Goal: Find contact information: Find contact information

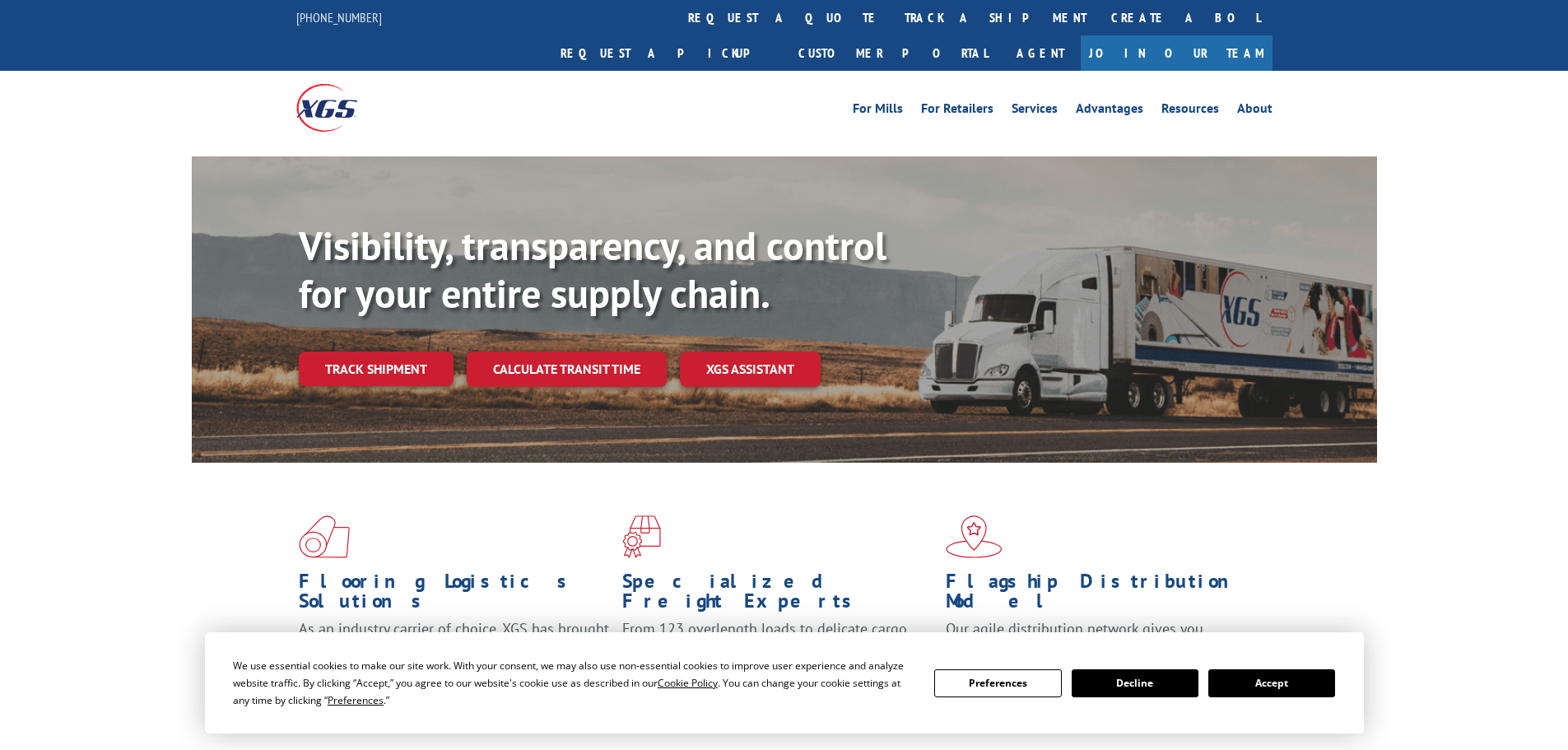
click at [1257, 676] on button "Accept" at bounding box center [1271, 683] width 127 height 28
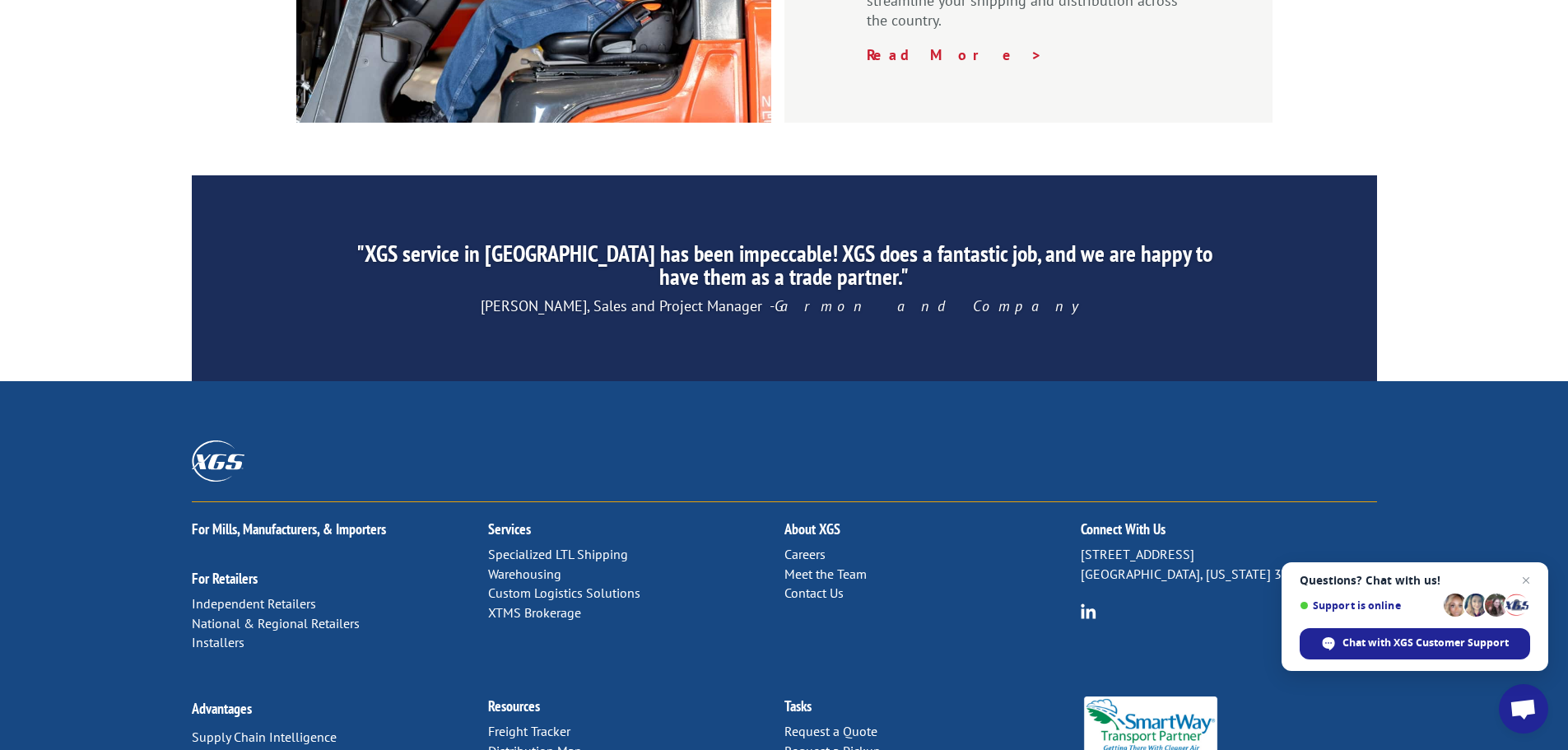
scroll to position [2507, 0]
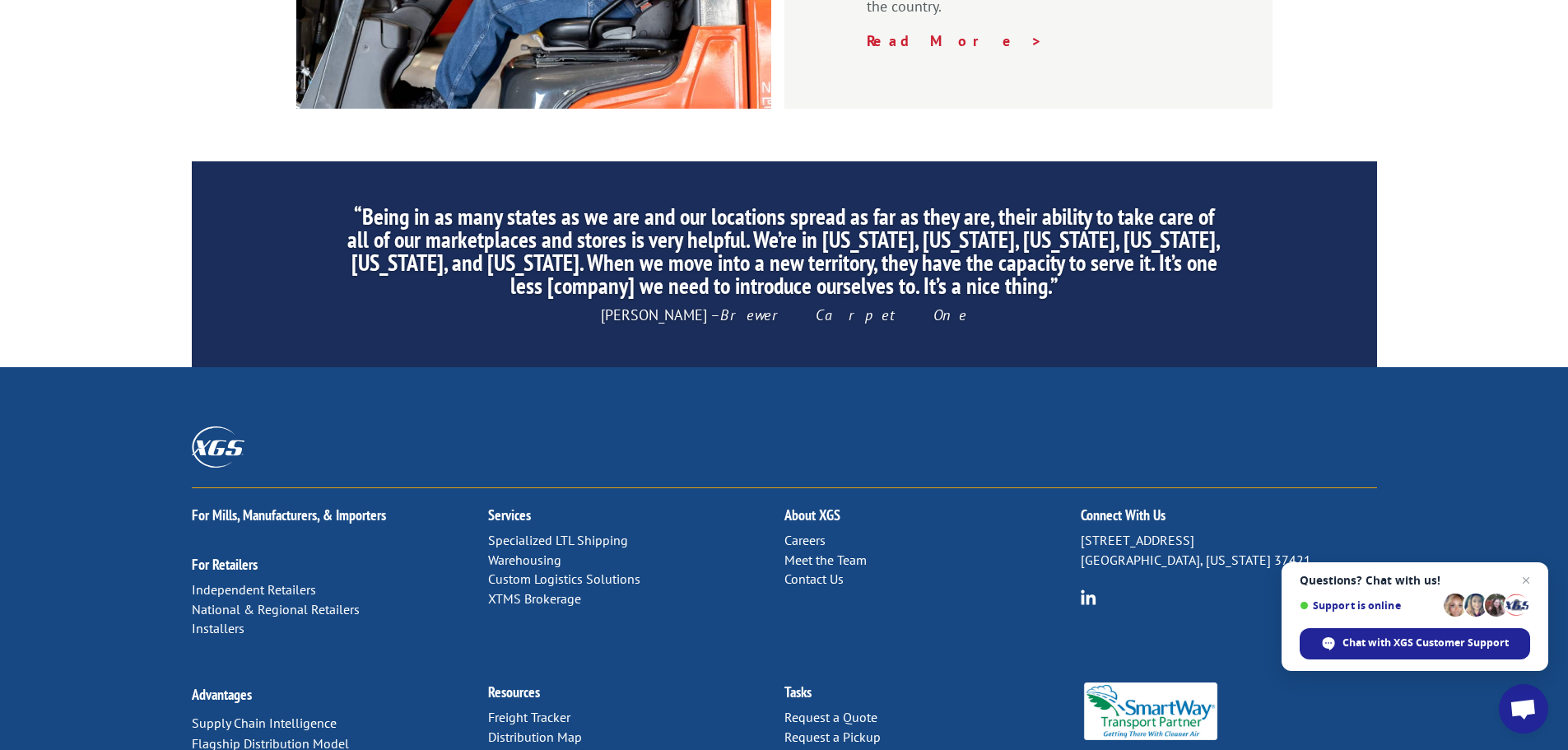
click at [803, 571] on link "Contact Us" at bounding box center [814, 579] width 59 height 16
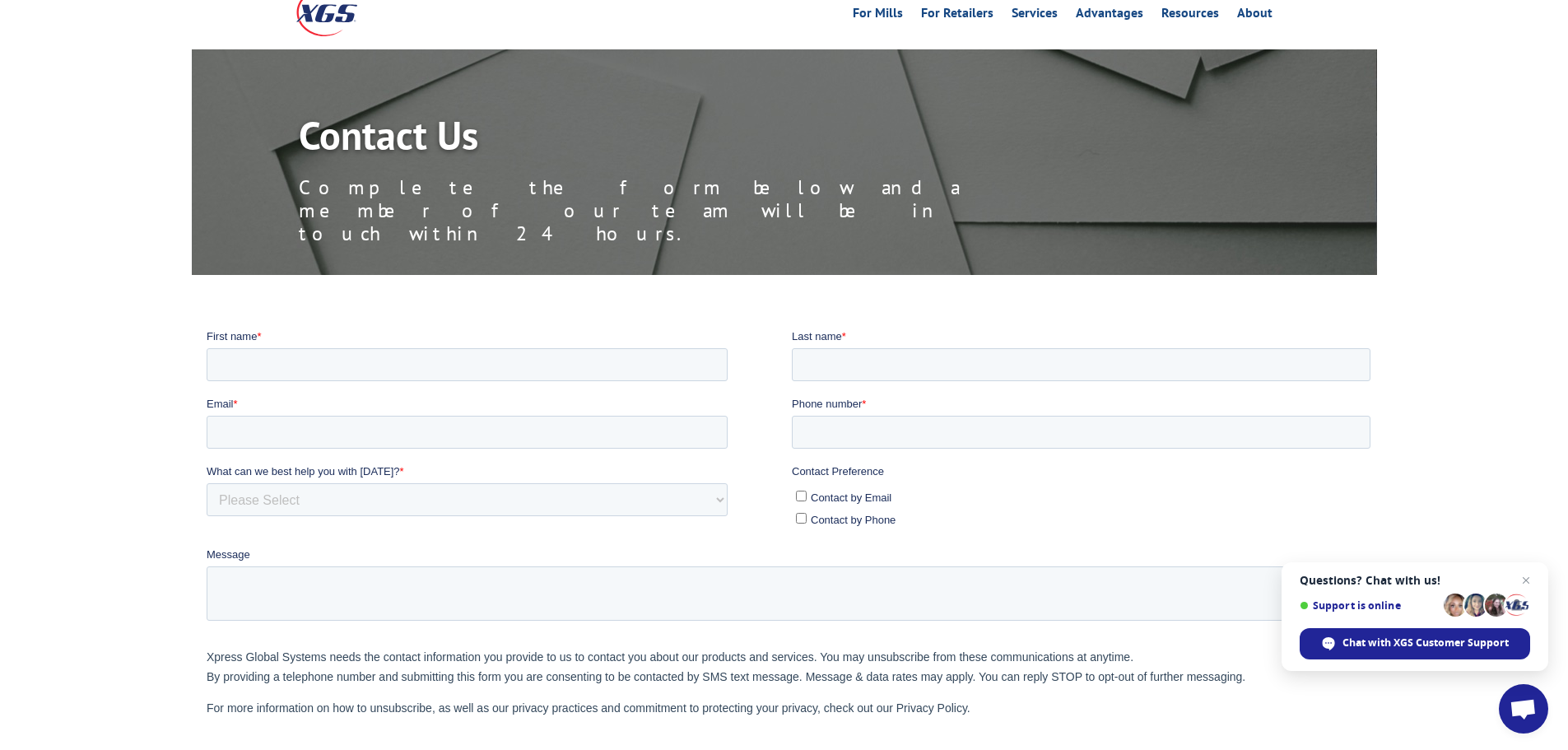
scroll to position [83, 0]
